Goal: Transaction & Acquisition: Book appointment/travel/reservation

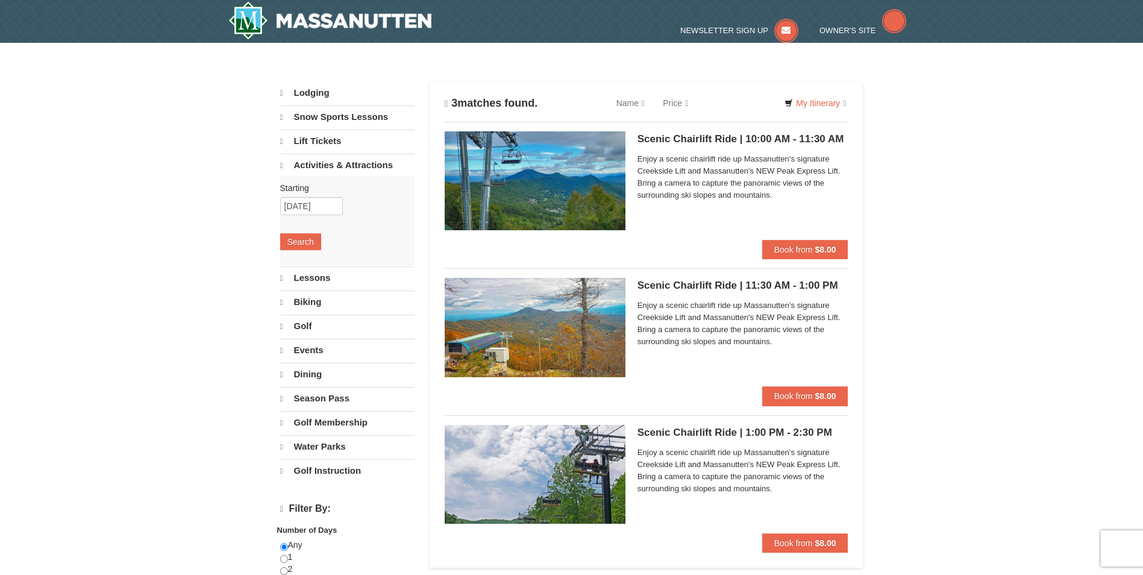
select select "9"
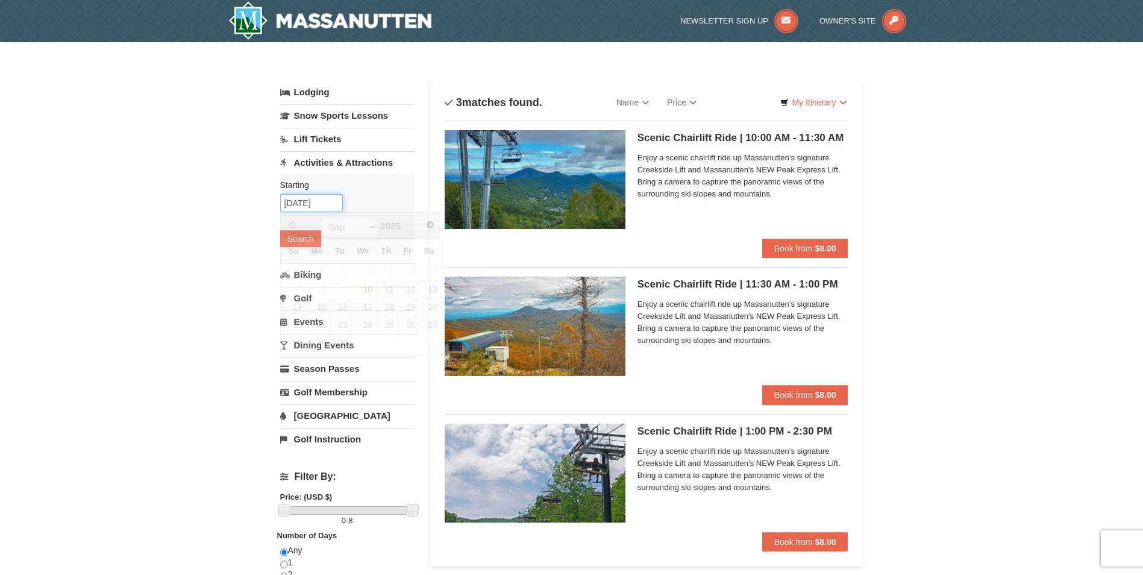
click at [303, 202] on input "[DATE]" at bounding box center [311, 203] width 63 height 18
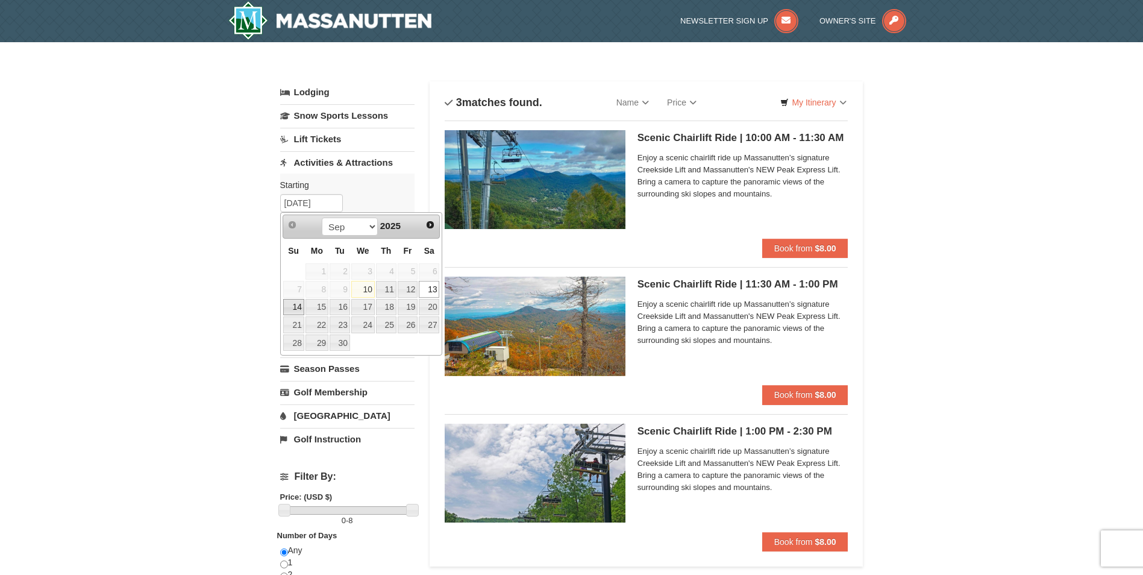
click at [300, 309] on link "14" at bounding box center [293, 307] width 21 height 17
type input "[DATE]"
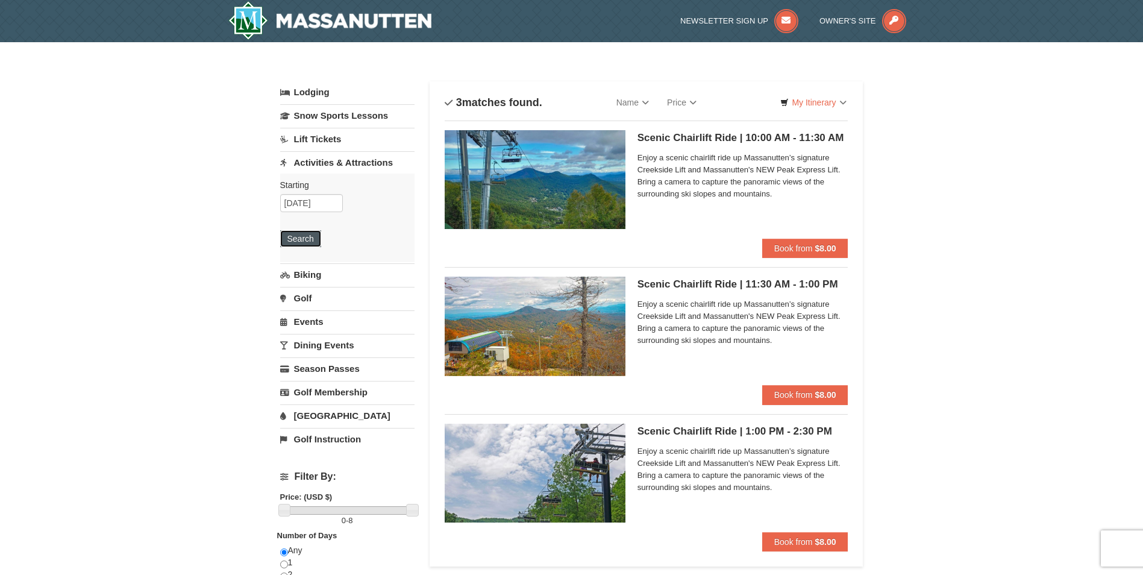
click at [301, 230] on button "Search" at bounding box center [300, 238] width 41 height 17
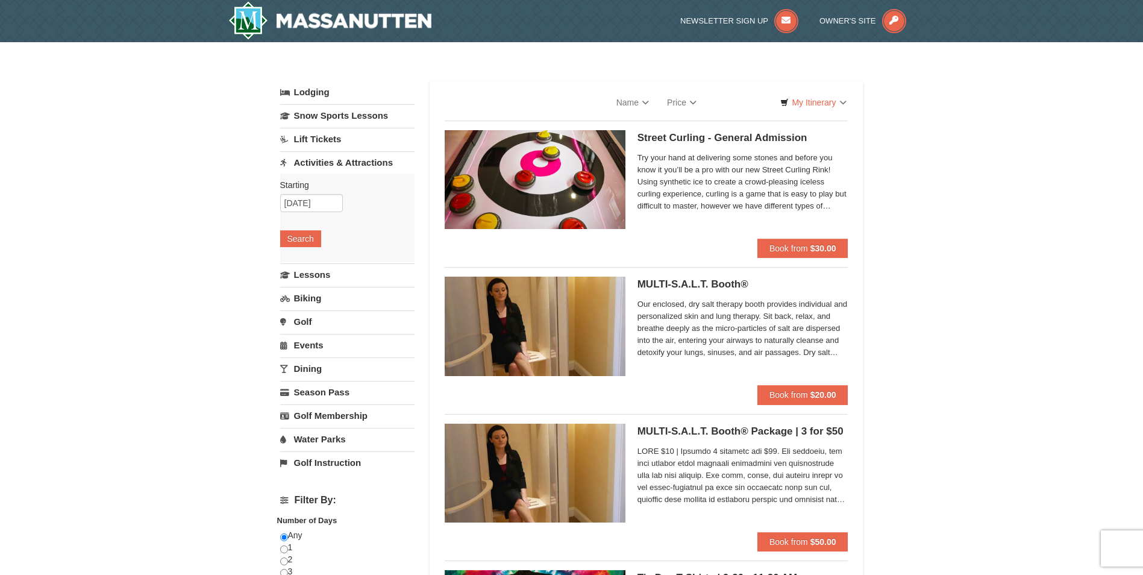
select select "9"
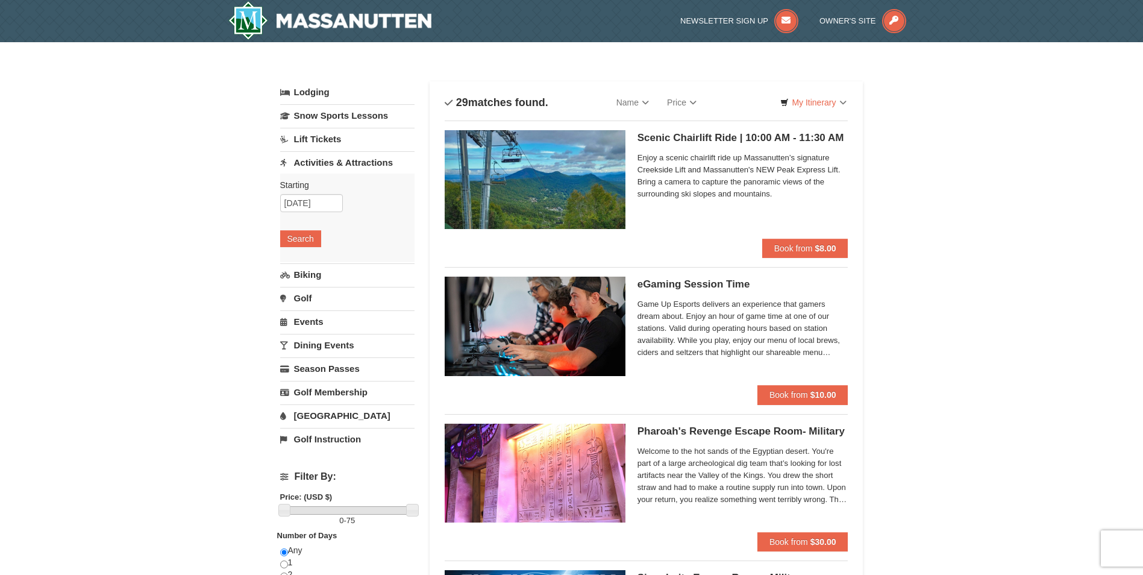
click at [735, 175] on span "Enjoy a scenic chairlift ride up Massanutten’s signature Creekside Lift and Mas…" at bounding box center [743, 176] width 211 height 48
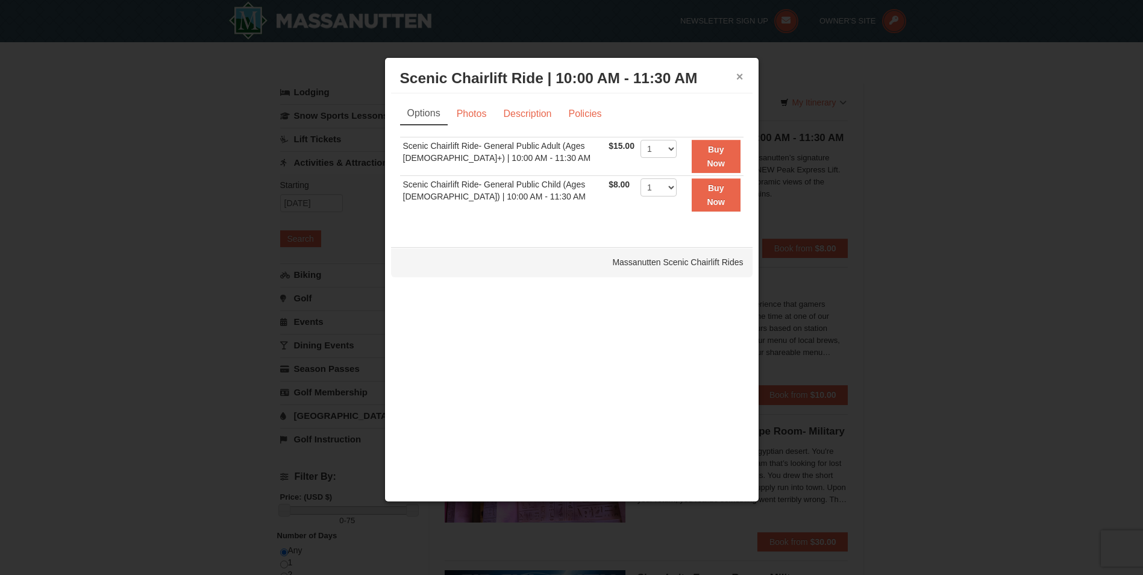
click at [740, 75] on button "×" at bounding box center [739, 77] width 7 height 12
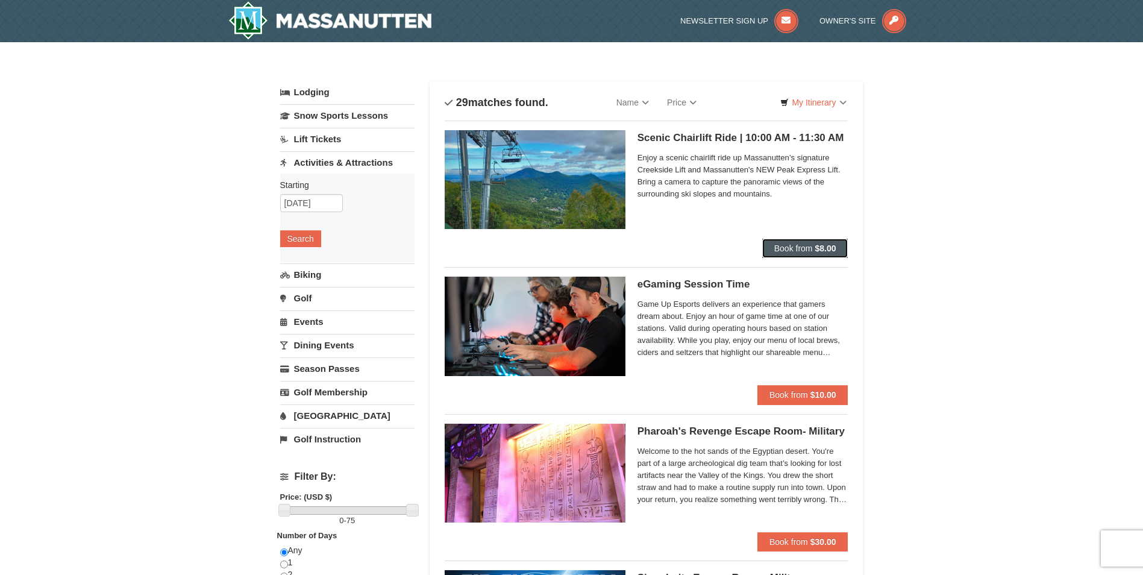
click at [800, 253] on span "Book from" at bounding box center [793, 248] width 39 height 10
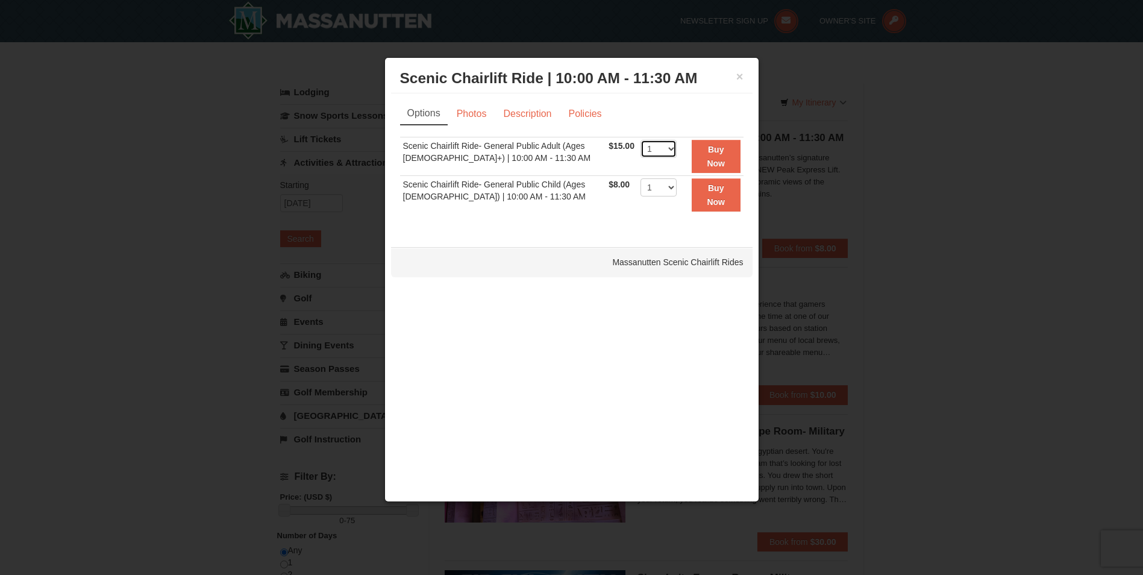
click at [664, 151] on select "1 2 3 4 5 6 7 8 9 10 11 12 13 14 15 16 17 18 19 20 21 22" at bounding box center [659, 149] width 36 height 18
select select "2"
click at [641, 140] on select "1 2 3 4 5 6 7 8 9 10 11 12 13 14 15 16 17 18 19 20 21 22" at bounding box center [659, 149] width 36 height 18
click at [703, 154] on button "Buy Now" at bounding box center [716, 156] width 49 height 33
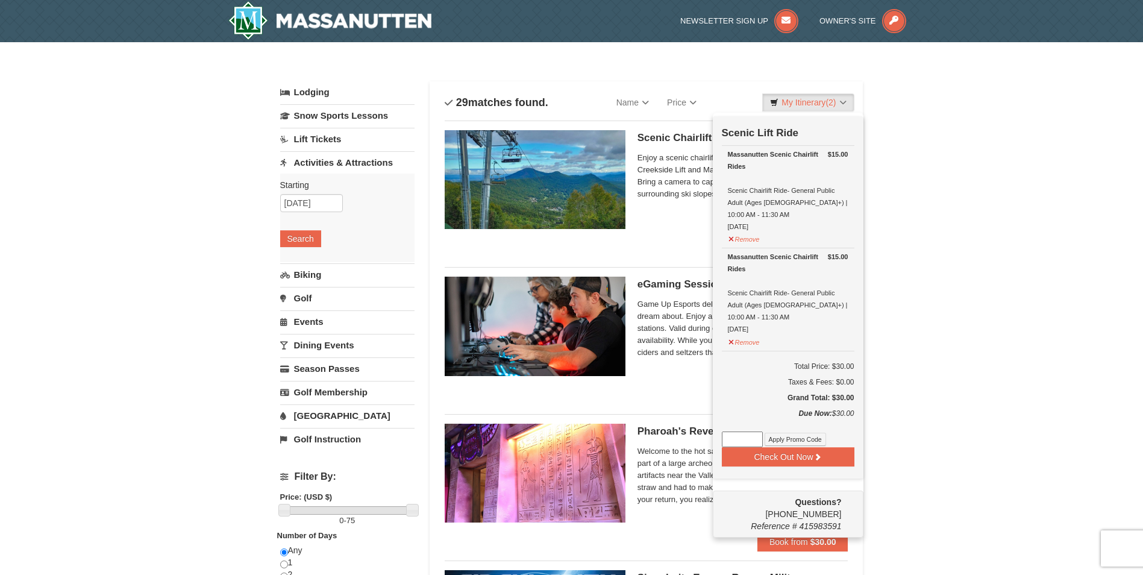
scroll to position [4, 0]
